Goal: Information Seeking & Learning: Find specific fact

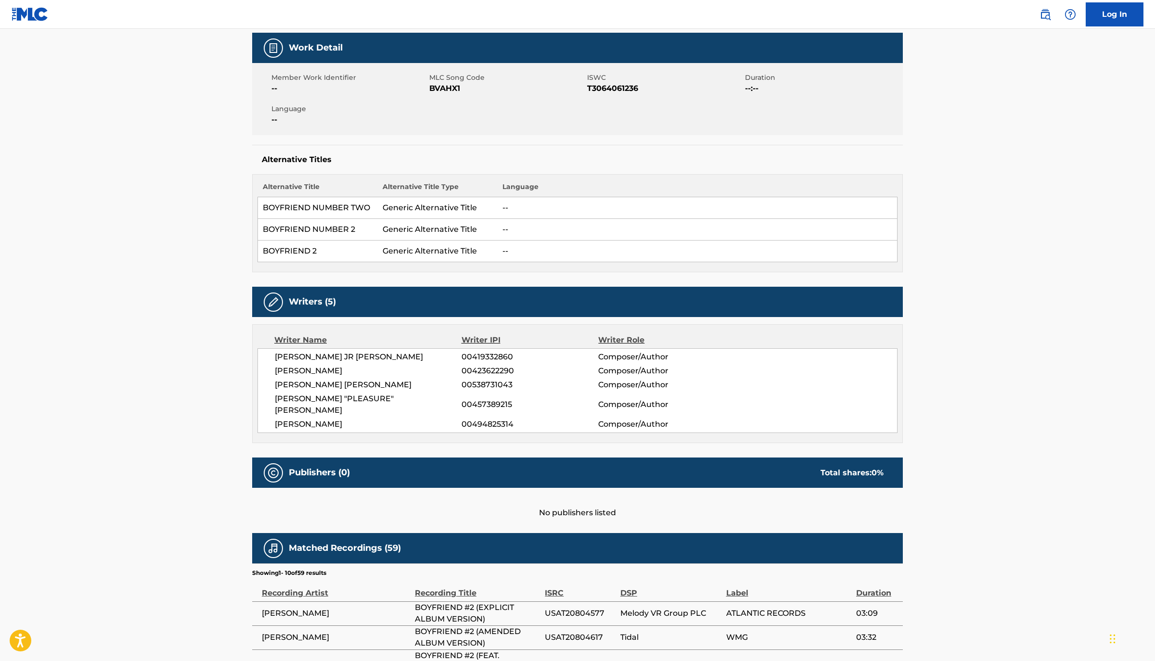
scroll to position [138, 0]
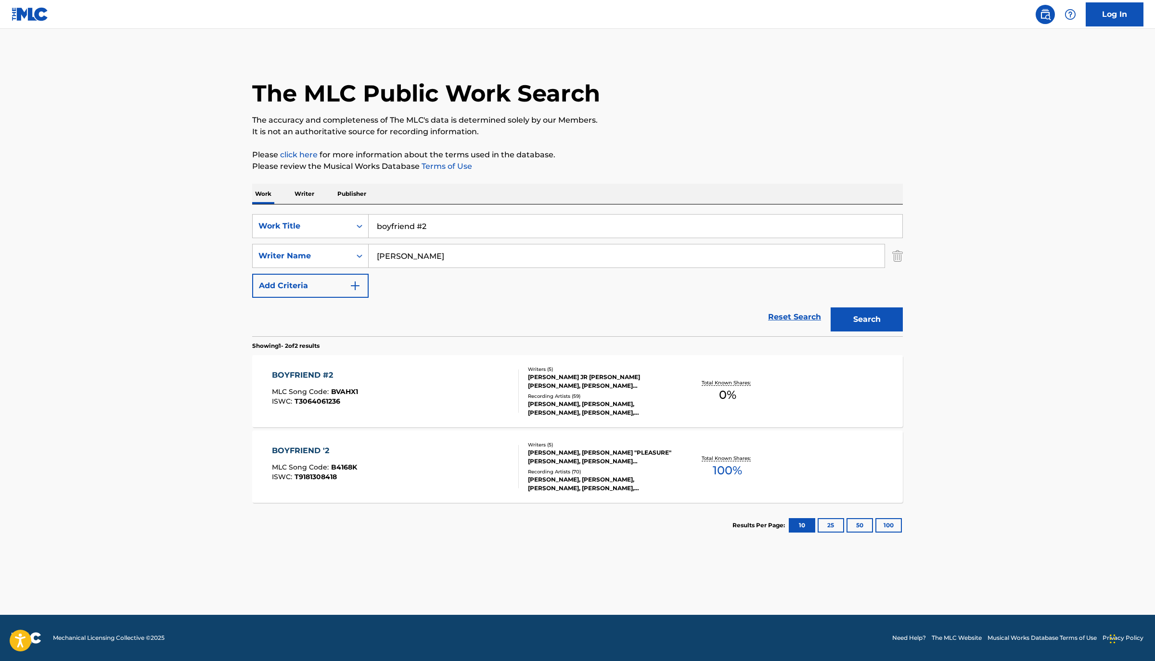
click at [316, 441] on div "BOYFRIEND '2 MLC Song Code : B4168K ISWC : T9181308418 Writers ( 5 ) [PERSON_NA…" at bounding box center [577, 467] width 651 height 72
click at [439, 225] on input "boyfriend #2" at bounding box center [636, 226] width 534 height 23
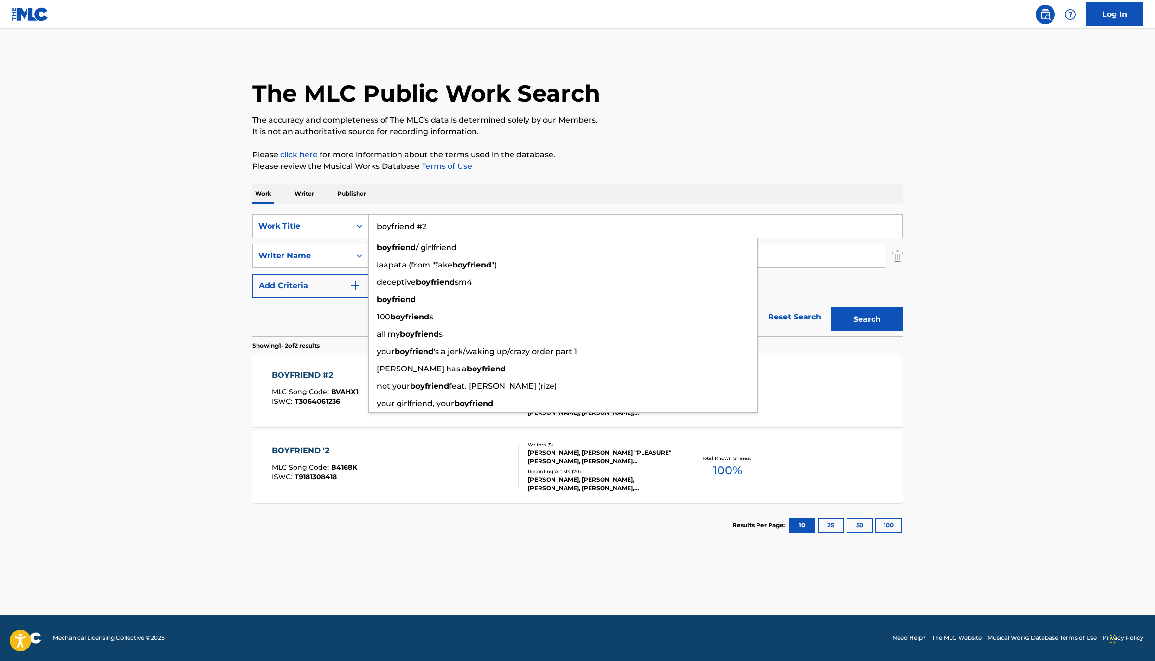
click at [439, 225] on input "boyfriend #2" at bounding box center [636, 226] width 534 height 23
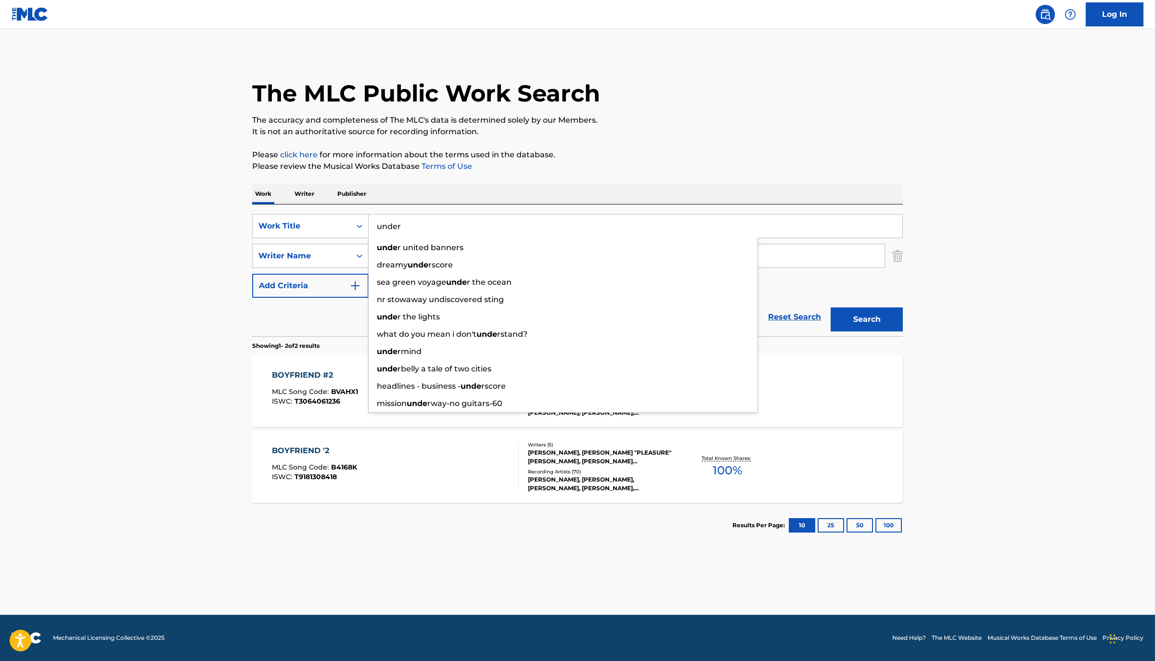
type input "under"
click at [831, 308] on button "Search" at bounding box center [867, 320] width 72 height 24
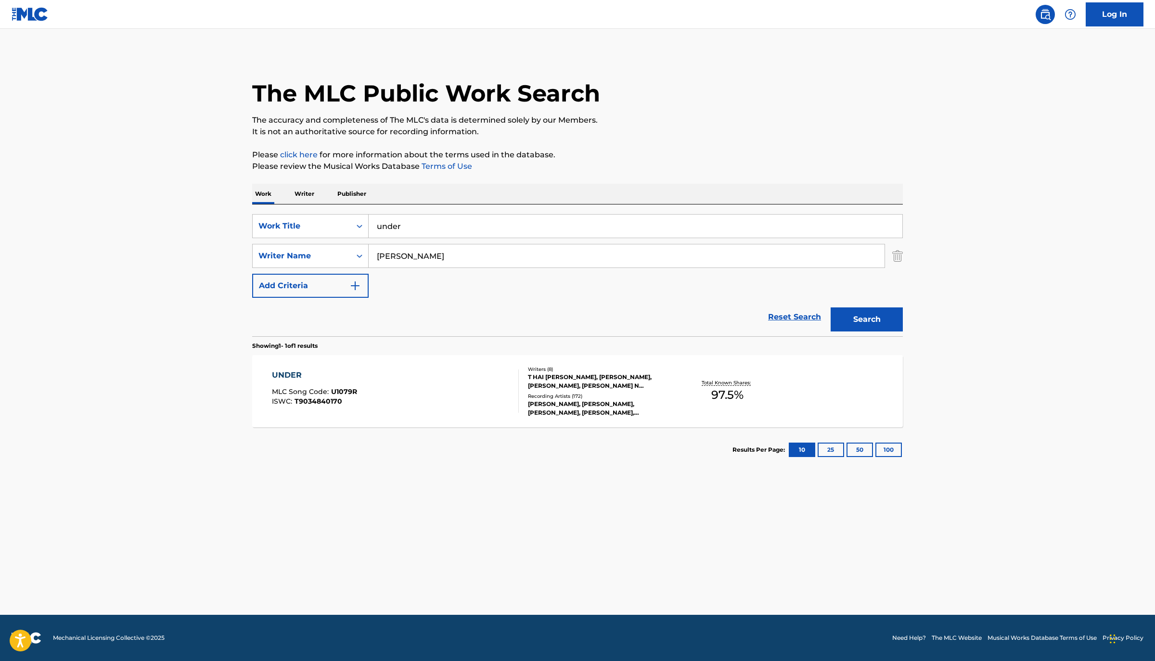
click at [473, 372] on div "UNDER MLC Song Code : U1079R ISWC : T9034840170" at bounding box center [395, 391] width 247 height 43
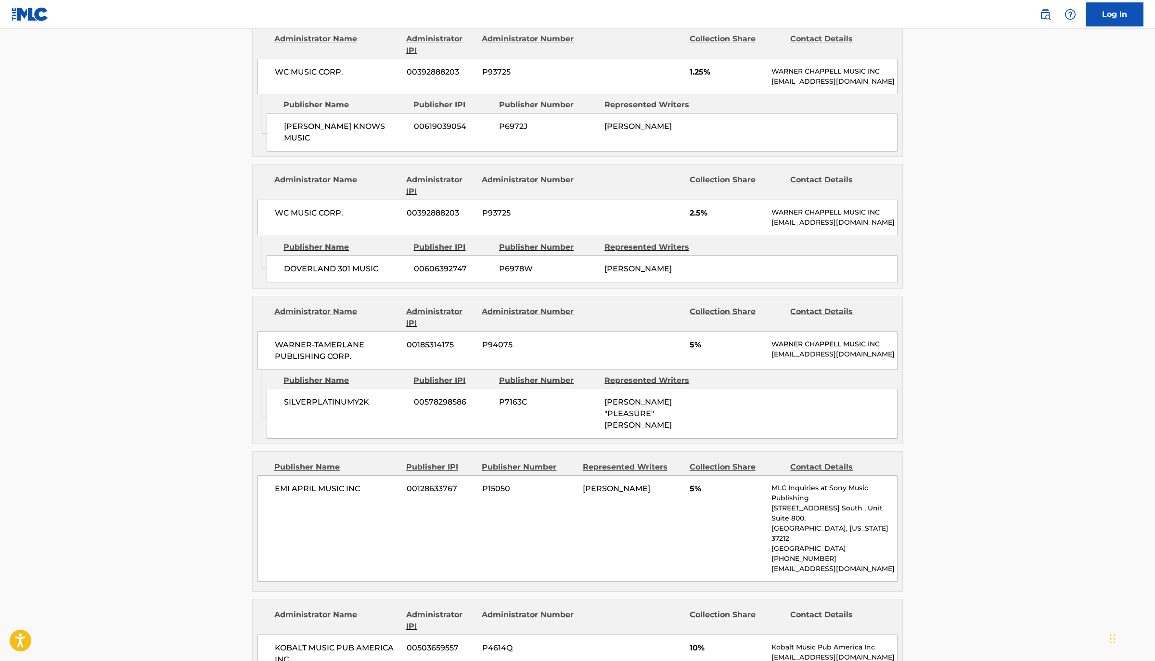
scroll to position [2096, 0]
drag, startPoint x: 369, startPoint y: 334, endPoint x: 261, endPoint y: 333, distance: 107.8
click at [264, 370] on div "Admin Original Publisher Connecting Line Publisher Name Publisher IPI Publisher…" at bounding box center [578, 407] width 650 height 74
drag, startPoint x: 372, startPoint y: 341, endPoint x: 375, endPoint y: 334, distance: 7.8
click at [372, 388] on div "SILVERPLATINUMY2K 00578298586 P7163C [PERSON_NAME] "PLEASURE" [PERSON_NAME]" at bounding box center [582, 413] width 631 height 50
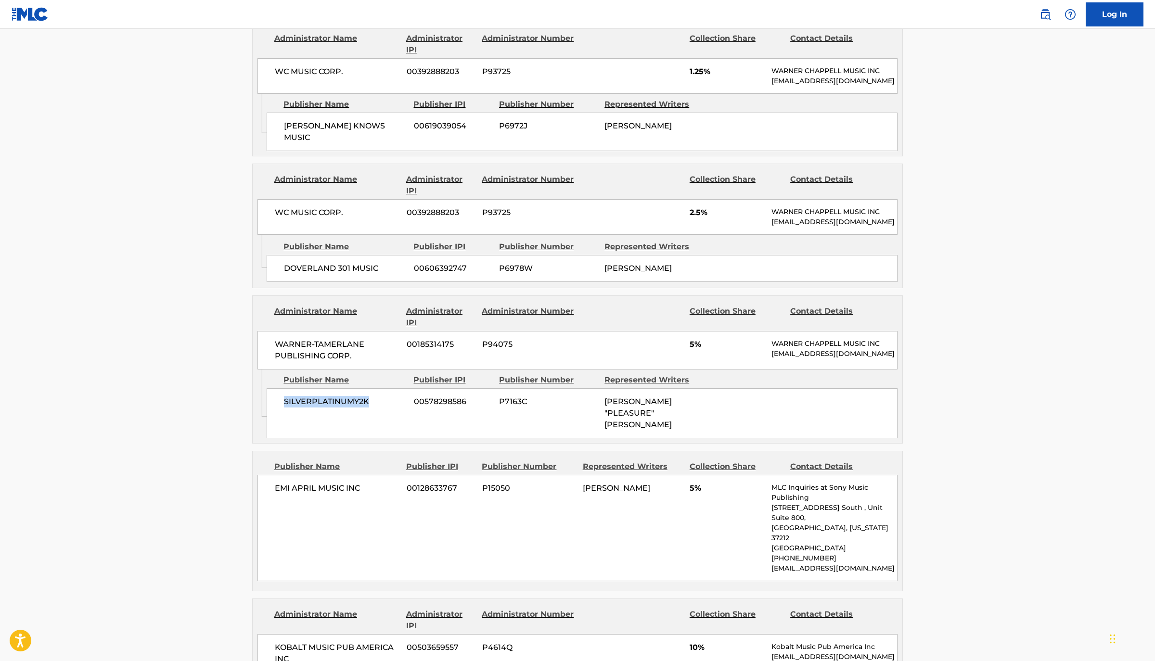
drag, startPoint x: 367, startPoint y: 333, endPoint x: 268, endPoint y: 327, distance: 99.3
click at [268, 388] on div "SILVERPLATINUMY2K 00578298586 P7163C [PERSON_NAME] "PLEASURE" [PERSON_NAME]" at bounding box center [582, 413] width 631 height 50
copy span "SILVERPLATINUMY2K"
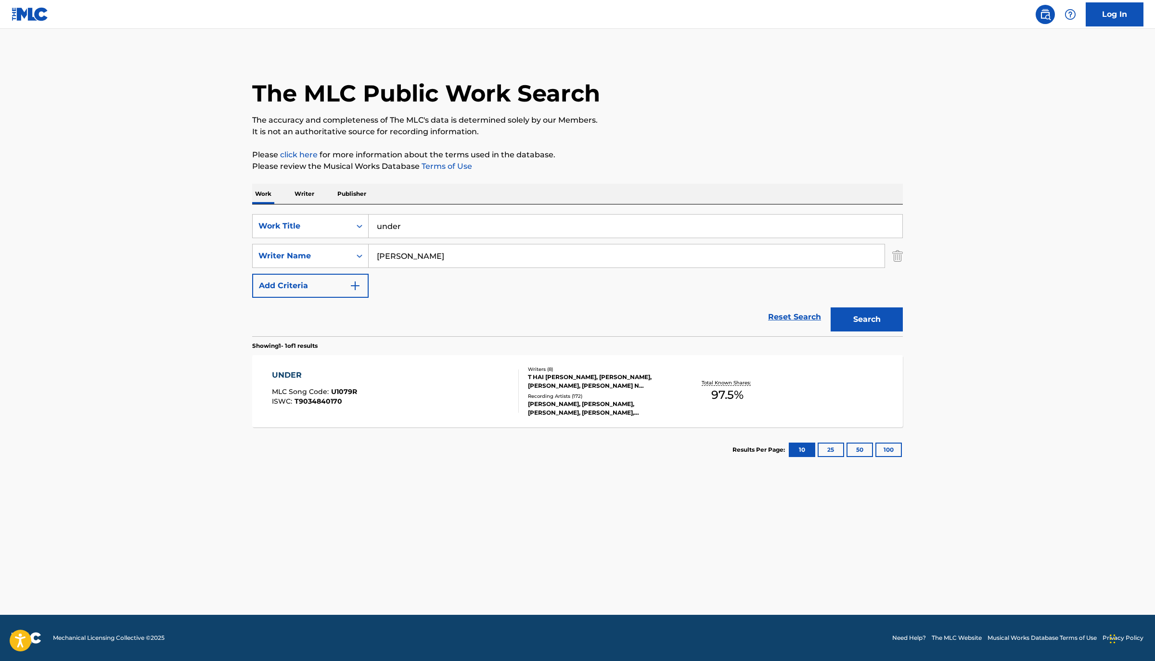
click at [361, 197] on p "Publisher" at bounding box center [352, 194] width 35 height 20
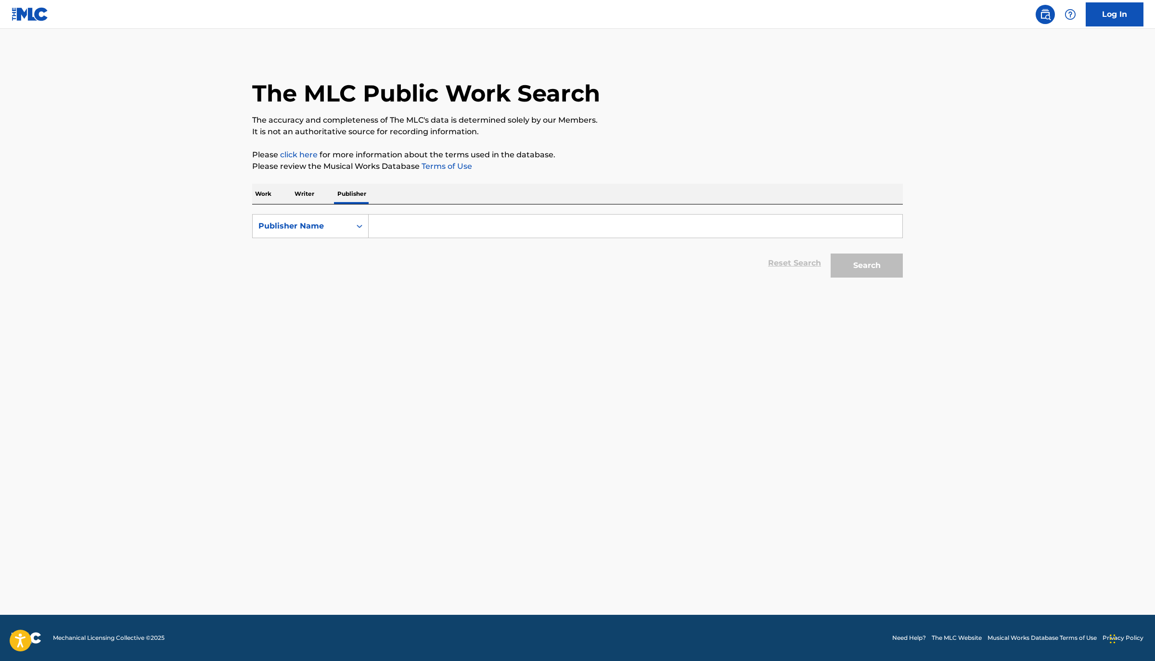
click at [415, 228] on input "Search Form" at bounding box center [636, 226] width 534 height 23
paste input "SILVERPLATINUMY2K"
type input "SILVERPLATINUMY2K"
click at [831, 254] on button "Search" at bounding box center [867, 266] width 72 height 24
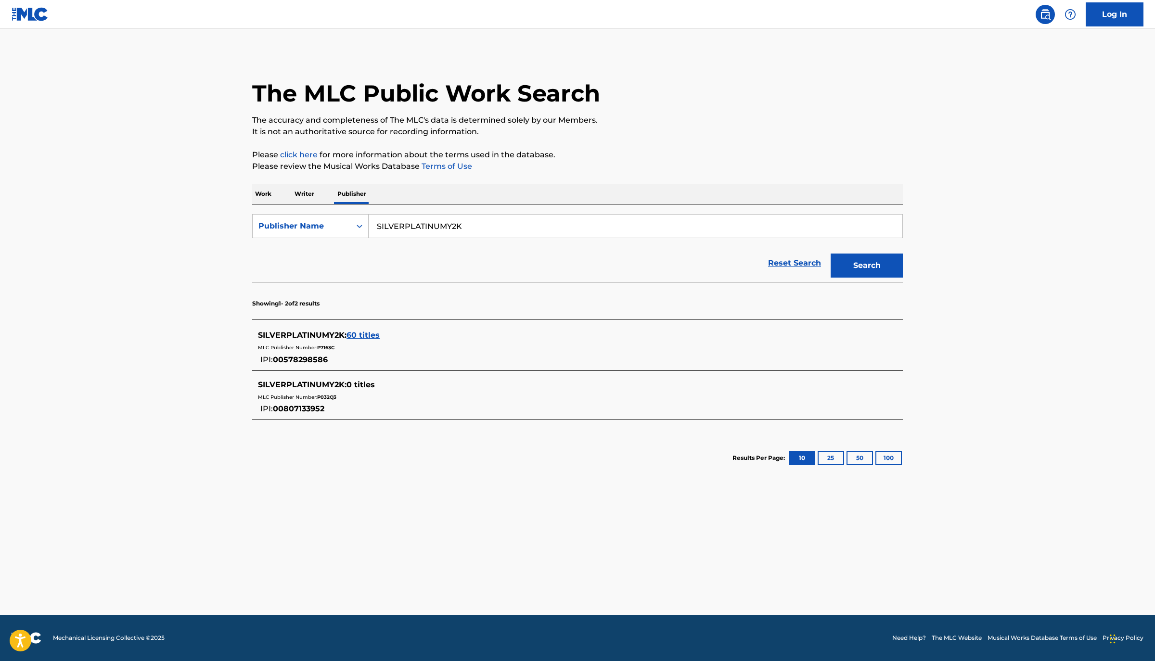
click at [357, 337] on span "60 titles" at bounding box center [363, 335] width 33 height 9
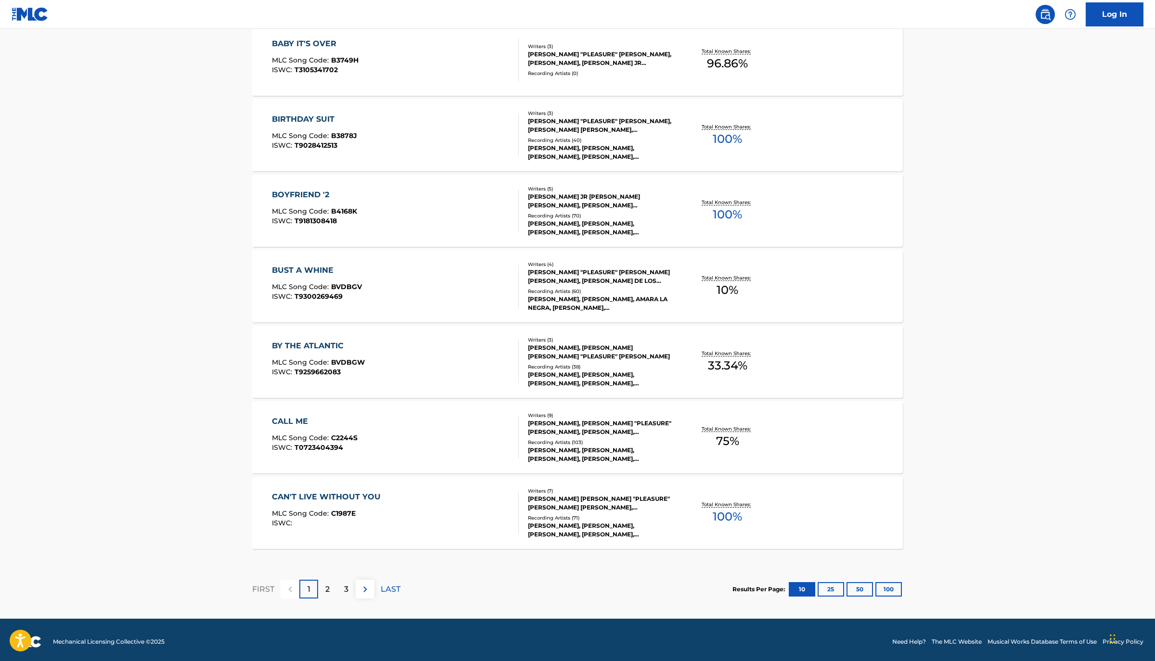
scroll to position [557, 0]
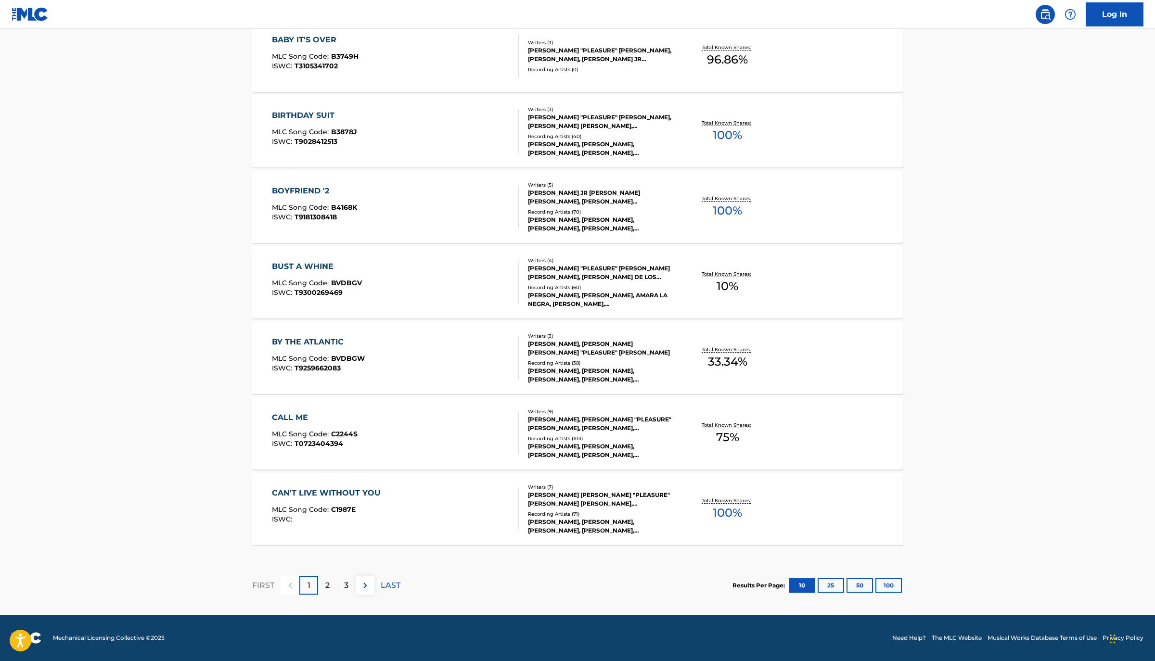
click at [327, 583] on p "2" at bounding box center [327, 586] width 4 height 12
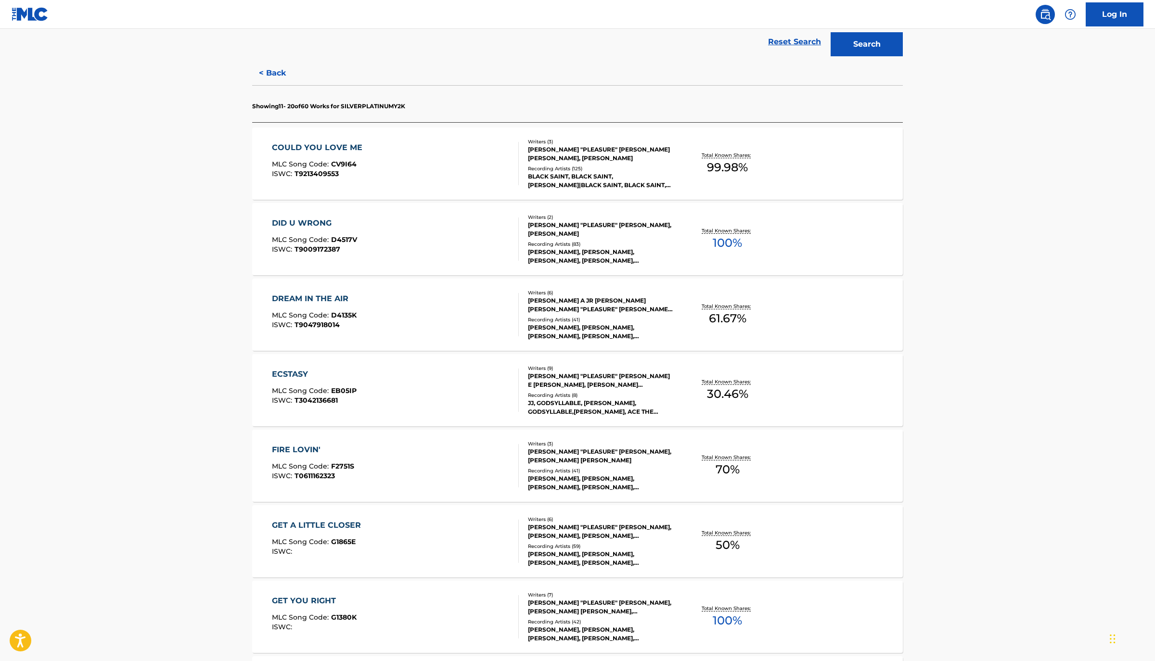
scroll to position [226, 0]
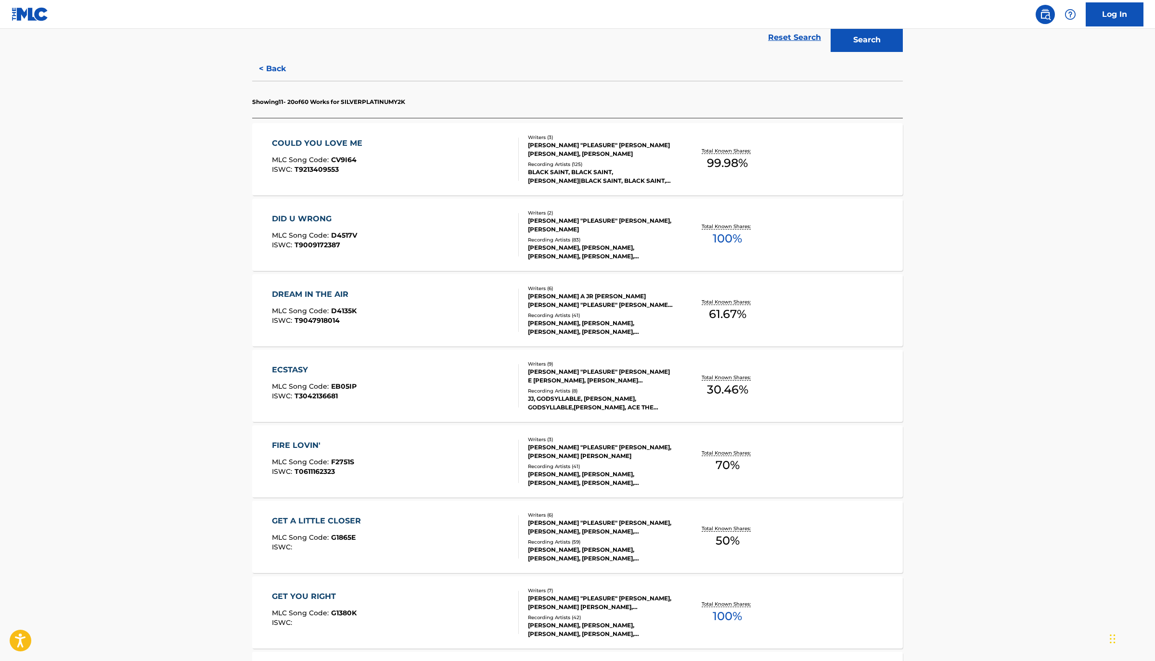
click at [298, 220] on div "DID U WRONG" at bounding box center [314, 219] width 85 height 12
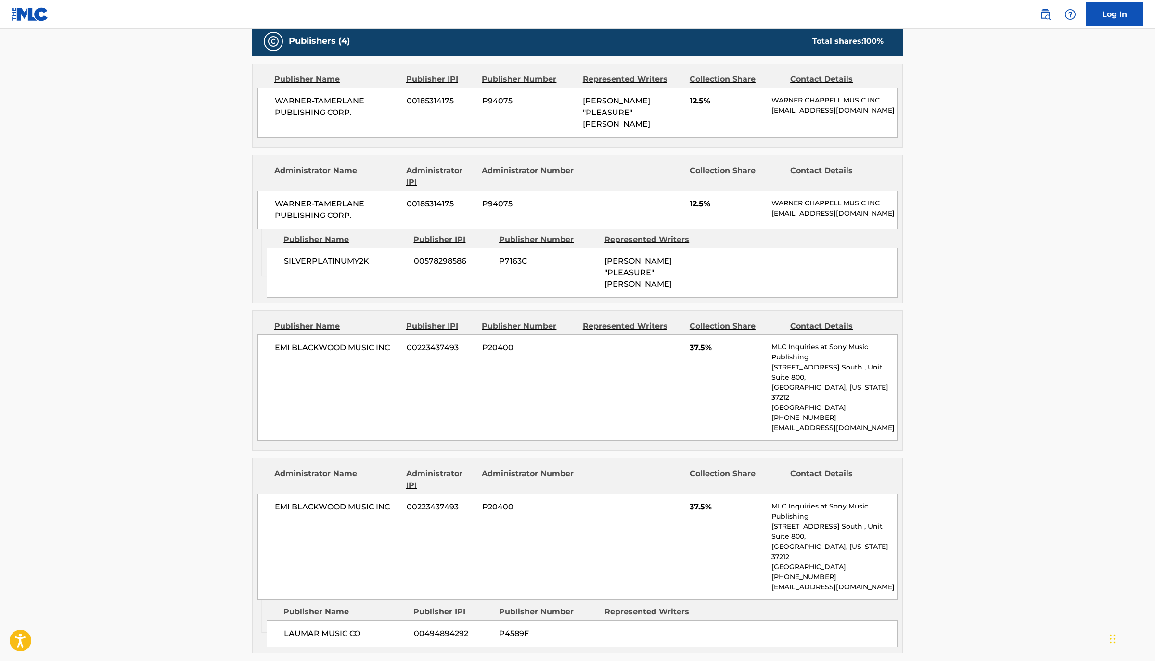
scroll to position [491, 0]
